Goal: Find specific page/section: Find specific page/section

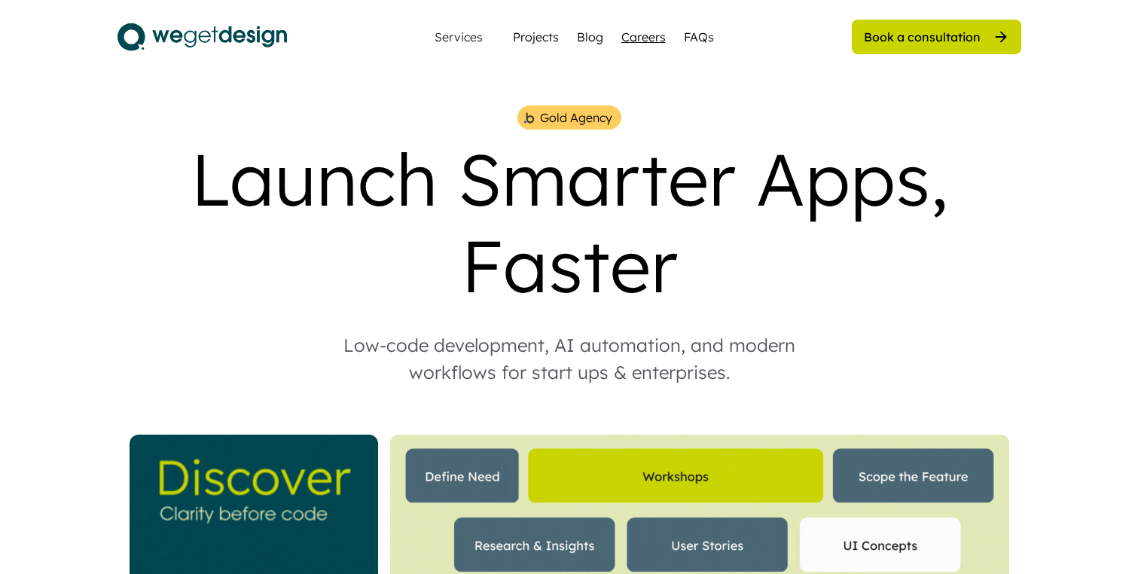
click at [647, 41] on div "Careers" at bounding box center [643, 37] width 44 height 18
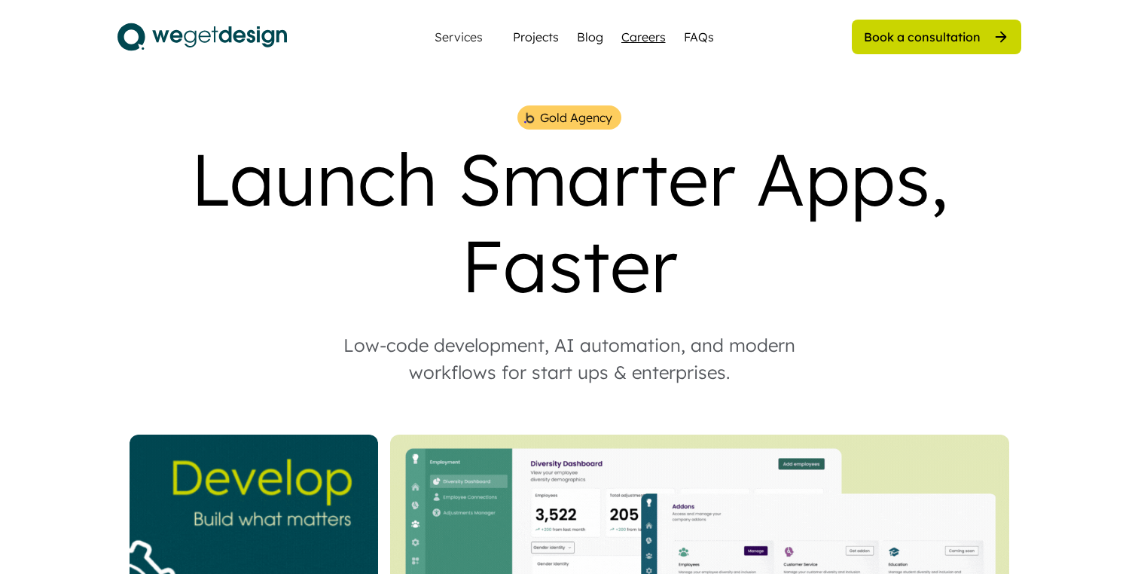
click at [650, 44] on div "Careers" at bounding box center [643, 37] width 44 height 18
